Goal: Task Accomplishment & Management: Use online tool/utility

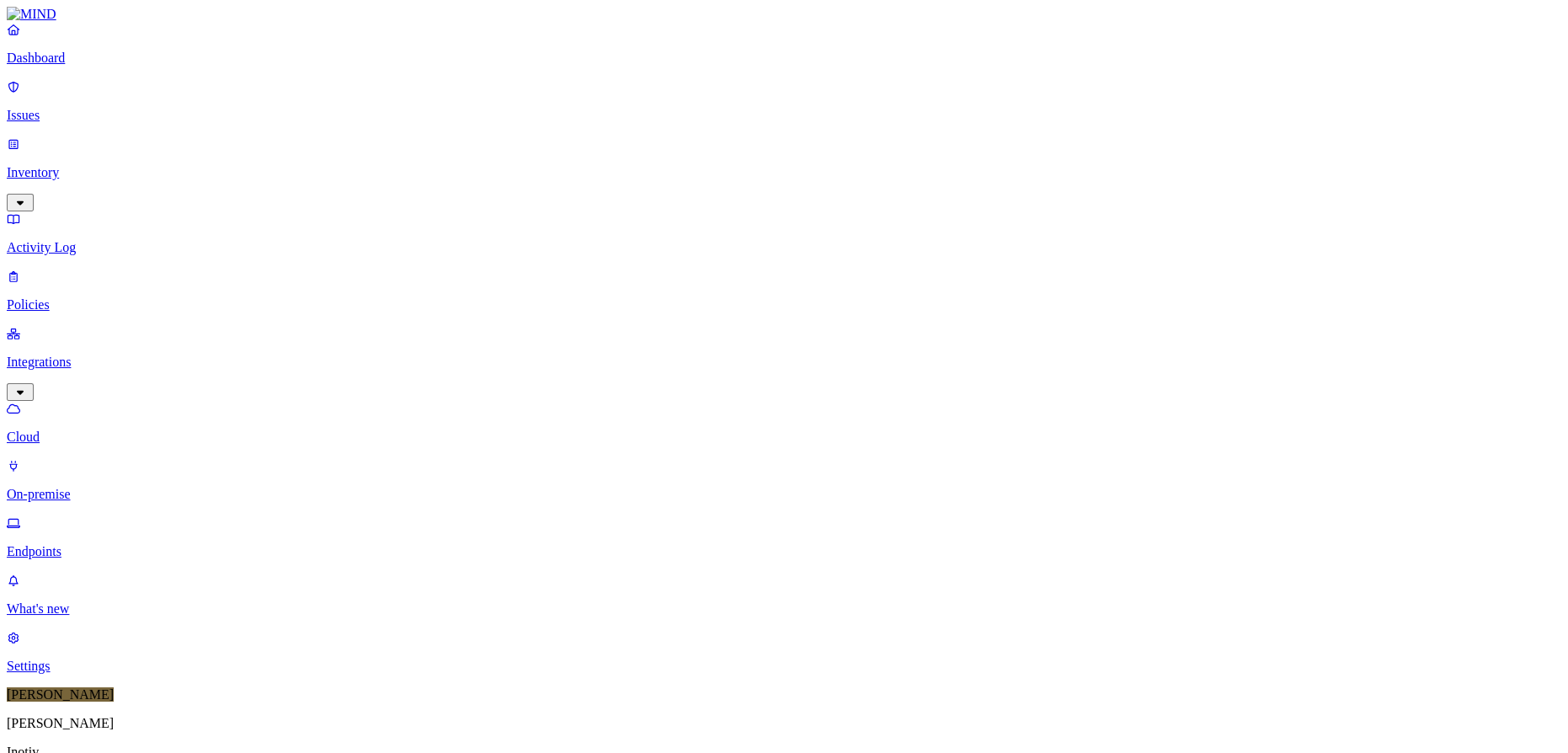
click at [495, 99] on div "Online" at bounding box center [495, 115] width 0 height 30
click at [495, 150] on div "Offline" at bounding box center [495, 165] width 0 height 30
